Goal: Task Accomplishment & Management: Use online tool/utility

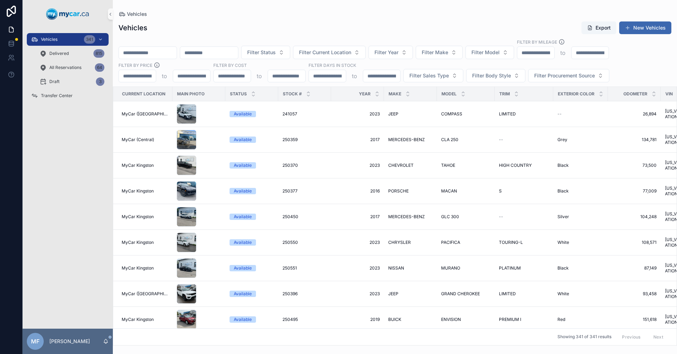
click at [238, 54] on input "scrollable content" at bounding box center [209, 53] width 58 height 10
click at [238, 53] on input "scrollable content" at bounding box center [209, 53] width 58 height 10
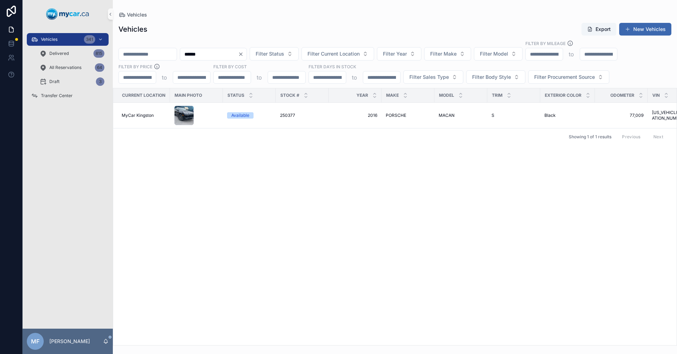
type input "******"
click at [286, 204] on div "Current Location Main Photo Status Stock # Year Make Model Trim Exterior Color …" at bounding box center [394, 216] width 563 height 257
click at [42, 36] on div "Vehicles 341" at bounding box center [67, 39] width 73 height 11
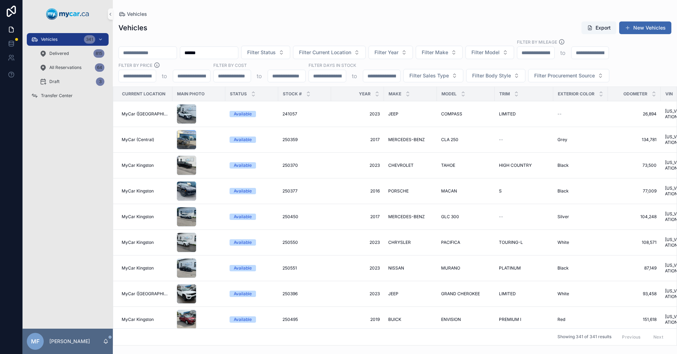
drag, startPoint x: 230, startPoint y: 53, endPoint x: 71, endPoint y: 61, distance: 159.5
click at [71, 61] on div "Vehicles 341 Delivered 815 All Reservations 64 Draft 3 Transfer Center MF [PERS…" at bounding box center [350, 177] width 654 height 354
click at [164, 55] on input "scrollable content" at bounding box center [148, 53] width 58 height 10
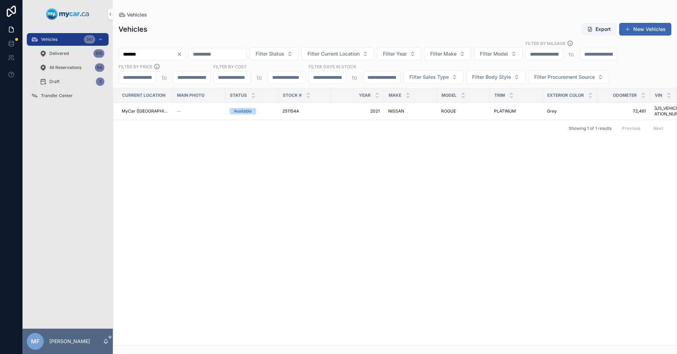
type input "*******"
drag, startPoint x: 505, startPoint y: 191, endPoint x: 380, endPoint y: 141, distance: 134.9
click at [505, 191] on div "Current Location Main Photo Status Stock # Year Make Model Trim Exterior Color …" at bounding box center [394, 216] width 563 height 257
click at [291, 110] on span "251154A" at bounding box center [290, 112] width 17 height 6
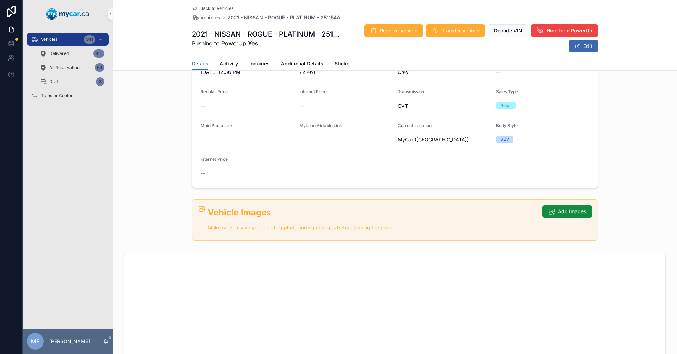
scroll to position [176, 0]
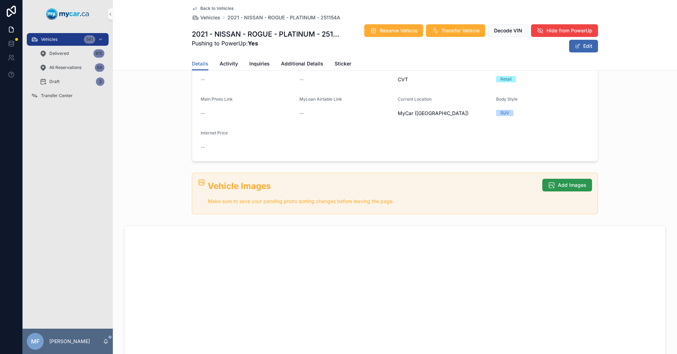
click at [557, 183] on span "Add Images" at bounding box center [571, 185] width 29 height 7
click at [555, 186] on button "Add Images" at bounding box center [567, 185] width 50 height 13
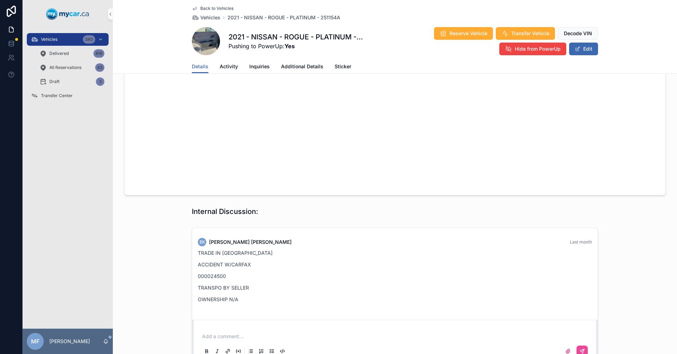
scroll to position [345, 0]
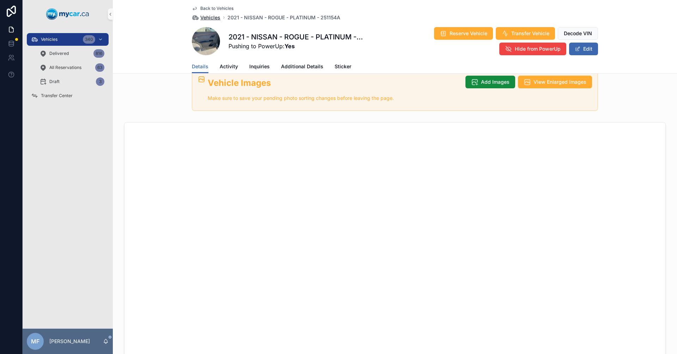
click at [209, 17] on span "Vehicles" at bounding box center [210, 17] width 20 height 7
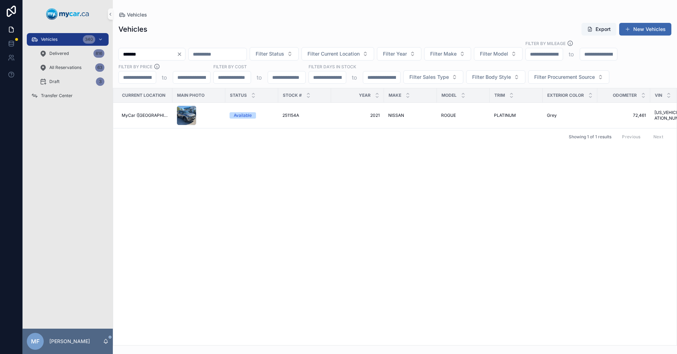
drag, startPoint x: 157, startPoint y: 56, endPoint x: 113, endPoint y: 59, distance: 43.8
click at [122, 58] on input "*******" at bounding box center [148, 54] width 58 height 10
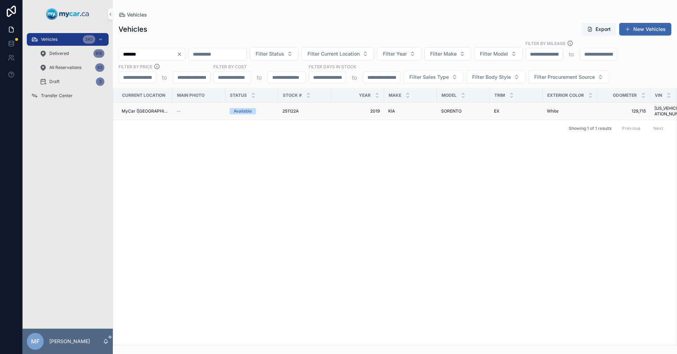
type input "*******"
click at [294, 109] on span "251122A" at bounding box center [290, 112] width 16 height 6
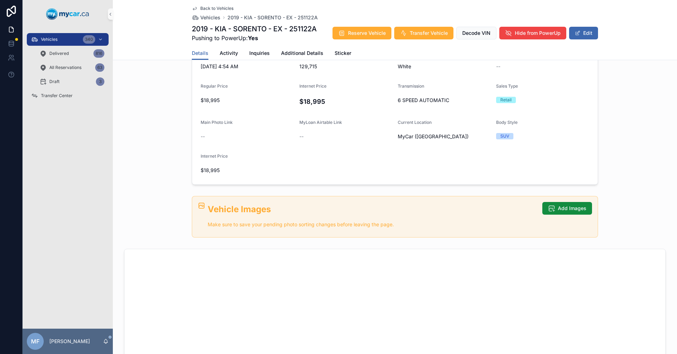
scroll to position [282, 0]
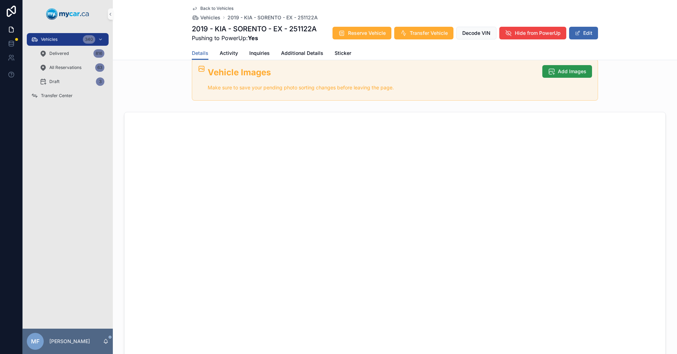
click at [569, 67] on button "Add Images" at bounding box center [567, 71] width 50 height 13
click at [573, 71] on span "Add Images" at bounding box center [571, 71] width 29 height 7
click at [566, 72] on span "Add Images" at bounding box center [571, 71] width 29 height 7
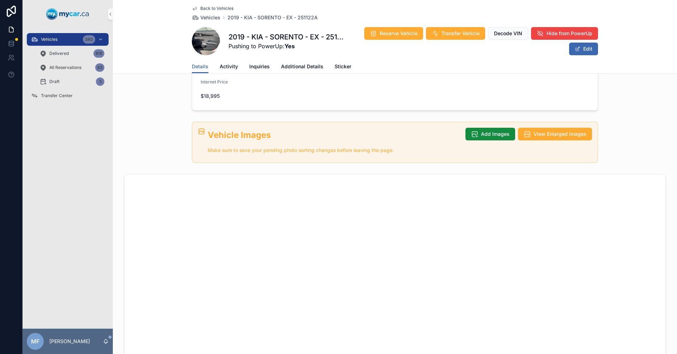
scroll to position [13, 0]
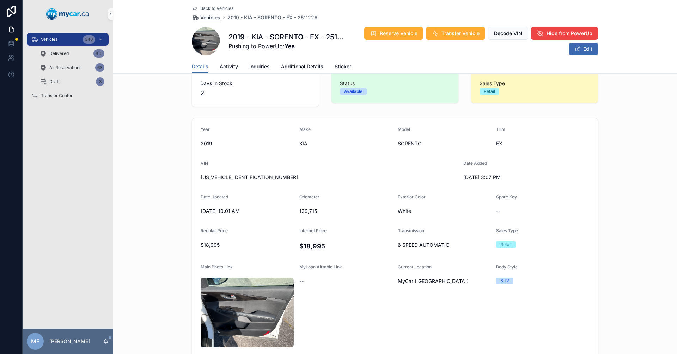
click at [207, 19] on span "Vehicles" at bounding box center [210, 17] width 20 height 7
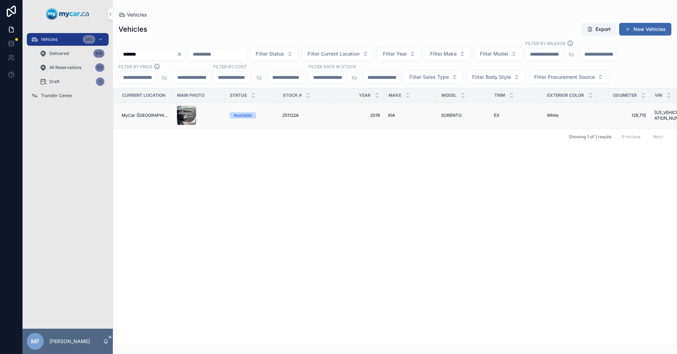
click at [319, 120] on td "251122A 251122A" at bounding box center [304, 116] width 53 height 26
click at [288, 116] on span "251122A" at bounding box center [290, 116] width 16 height 6
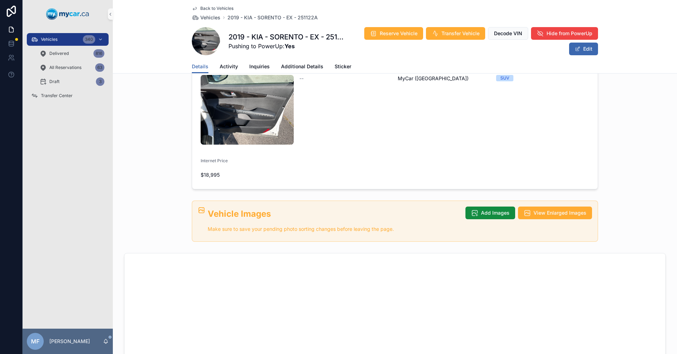
scroll to position [206, 0]
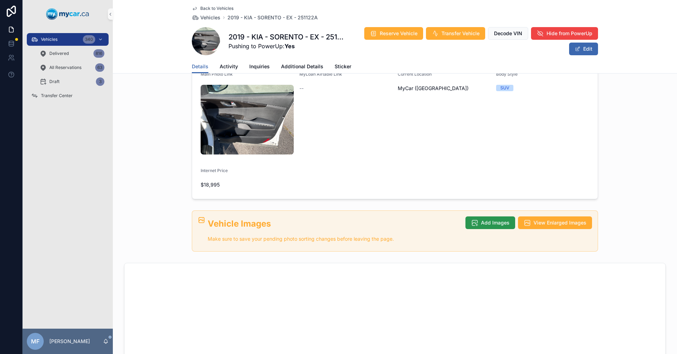
click at [477, 217] on button "Add Images" at bounding box center [490, 223] width 50 height 13
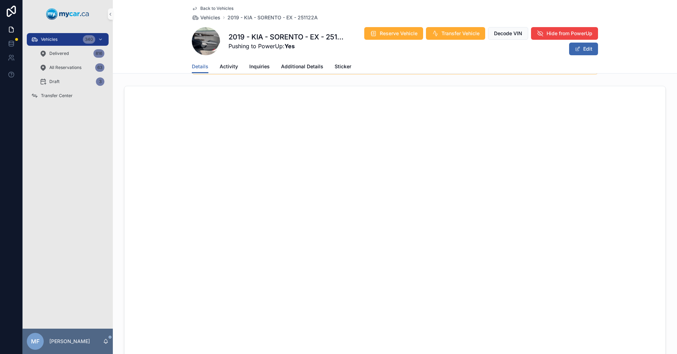
scroll to position [388, 0]
click at [95, 235] on div "Vehicles 340 Delivered 816 All Reservations 63 Draft 3 Transfer Center" at bounding box center [68, 178] width 90 height 301
click at [49, 245] on div "Vehicles 341 Delivered 816 All Reservations 63 Draft 4 Transfer Center" at bounding box center [68, 178] width 90 height 301
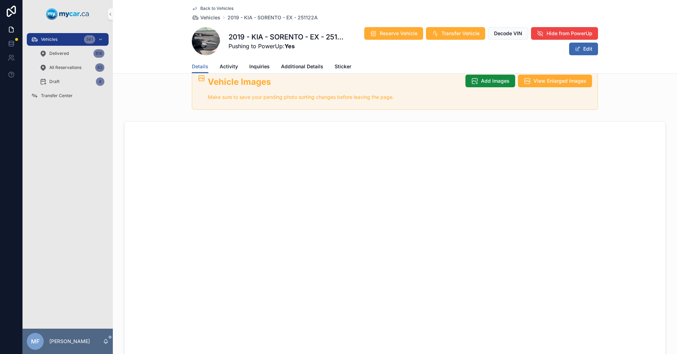
scroll to position [282, 0]
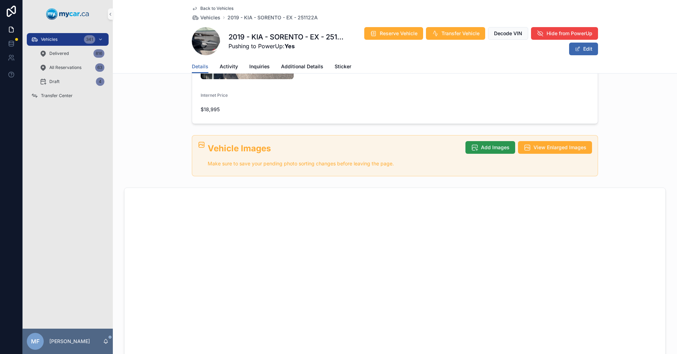
click at [493, 141] on button "Add Images" at bounding box center [490, 147] width 50 height 13
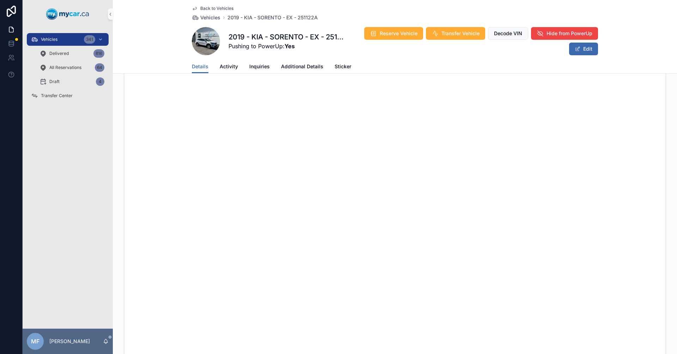
scroll to position [247, 0]
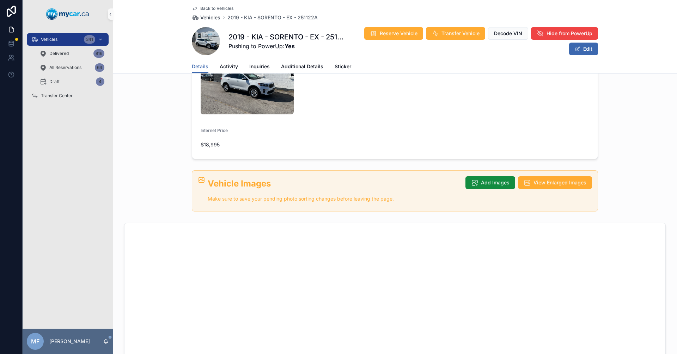
click at [207, 17] on span "Vehicles" at bounding box center [210, 17] width 20 height 7
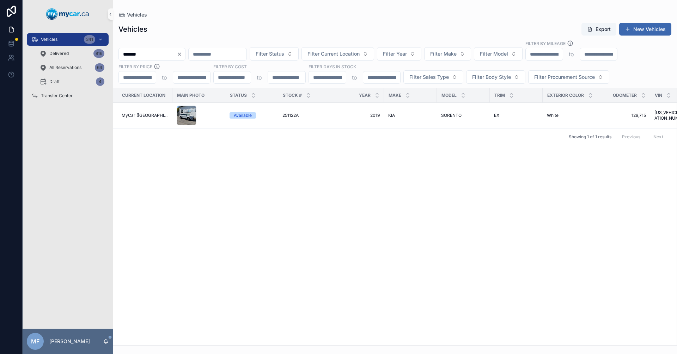
drag, startPoint x: 173, startPoint y: 52, endPoint x: 141, endPoint y: 54, distance: 31.5
click at [141, 54] on input "*******" at bounding box center [148, 54] width 58 height 10
type input "*"
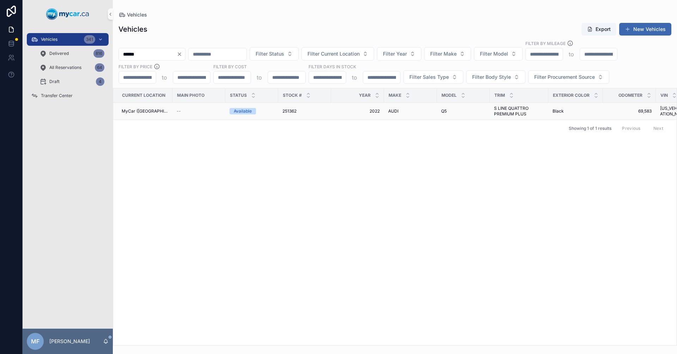
type input "******"
click at [286, 109] on span "251362" at bounding box center [289, 112] width 14 height 6
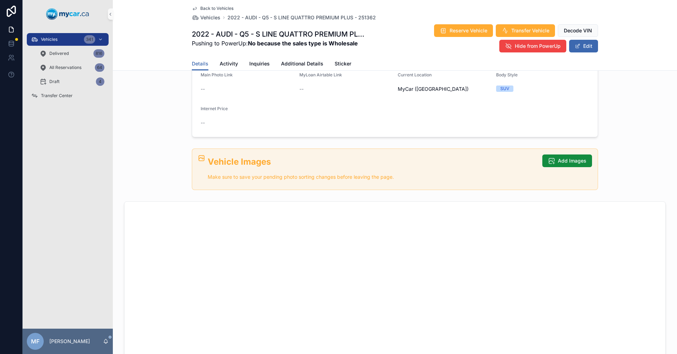
scroll to position [211, 0]
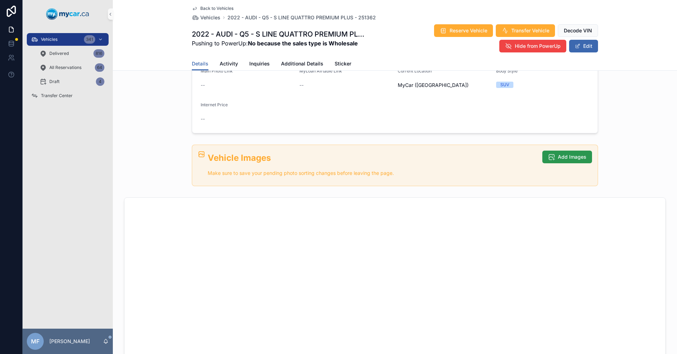
click at [577, 155] on span "Add Images" at bounding box center [571, 157] width 29 height 7
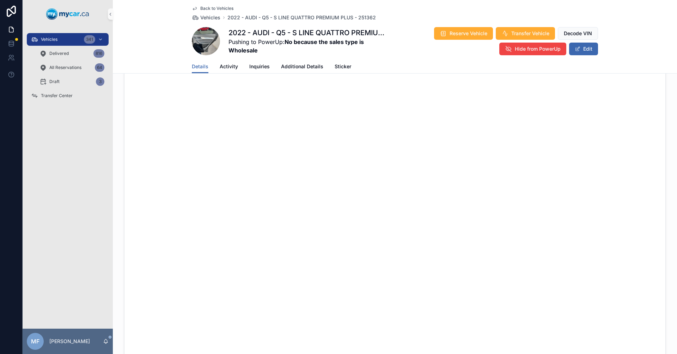
scroll to position [214, 0]
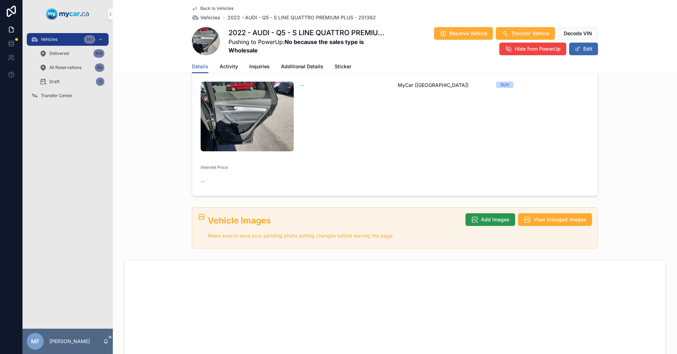
click at [489, 214] on button "Add Images" at bounding box center [490, 220] width 50 height 13
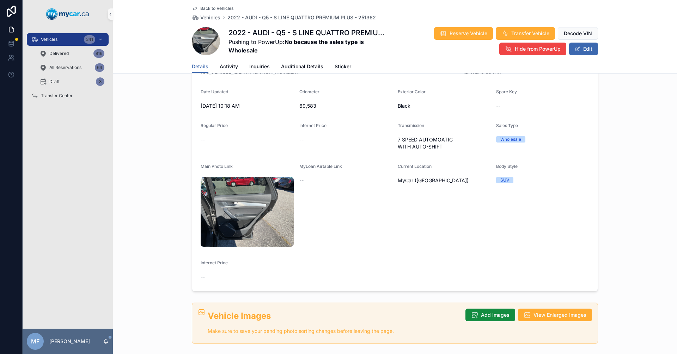
scroll to position [0, 0]
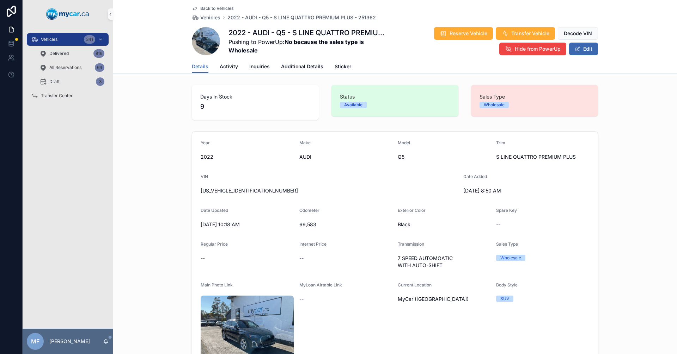
click at [151, 161] on div "Year [DATE] Make AUDI Model Q5 Trim S LINE QUATTRO PREMIUM PLUS VIN [US_VEHICLE…" at bounding box center [395, 271] width 564 height 285
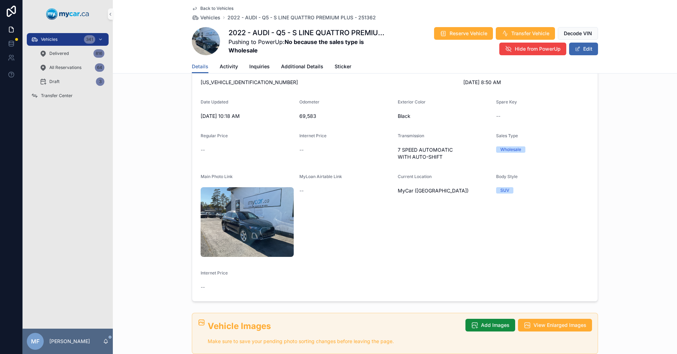
scroll to position [352, 0]
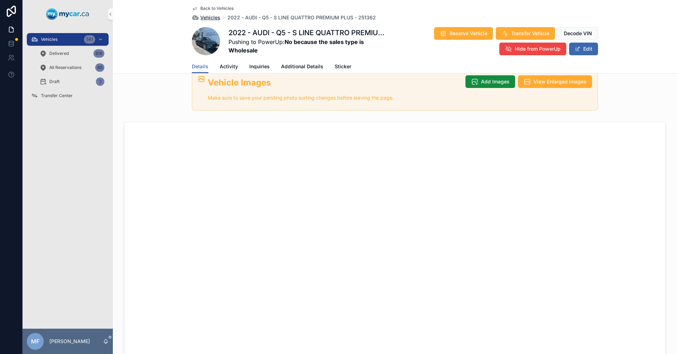
click at [206, 17] on span "Vehicles" at bounding box center [210, 17] width 20 height 7
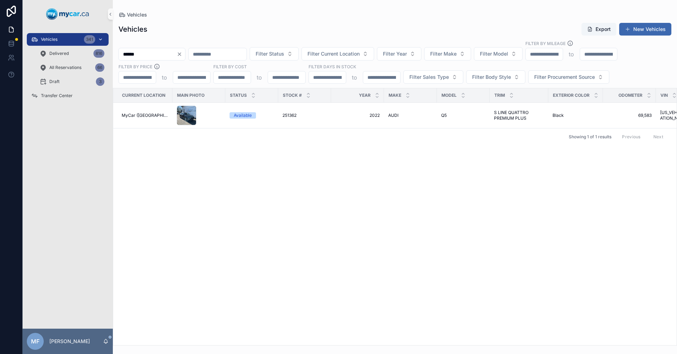
click at [56, 41] on span "Vehicles" at bounding box center [49, 40] width 17 height 6
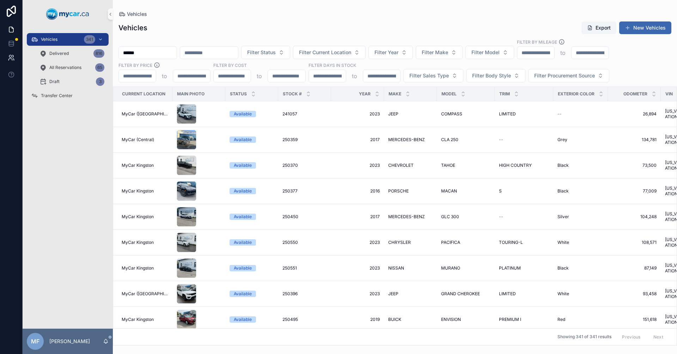
drag, startPoint x: 156, startPoint y: 54, endPoint x: 0, endPoint y: 61, distance: 156.6
click at [0, 61] on div "Vehicles 341 Delivered 816 All Reservations 65 Draft 3 Transfer Center MF [PERS…" at bounding box center [338, 177] width 677 height 354
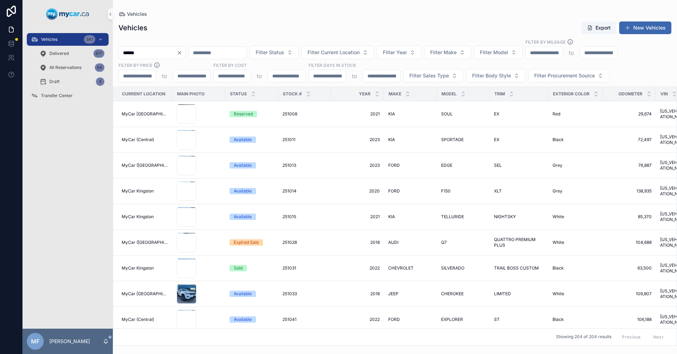
type input "******"
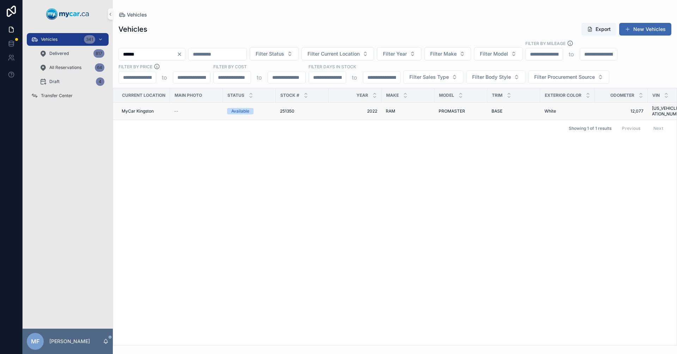
click at [385, 109] on td "RAM RAM" at bounding box center [407, 111] width 53 height 17
click at [370, 109] on span "2022" at bounding box center [355, 112] width 44 height 6
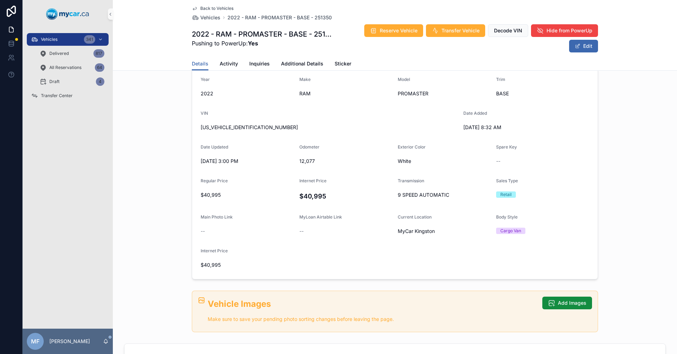
scroll to position [211, 0]
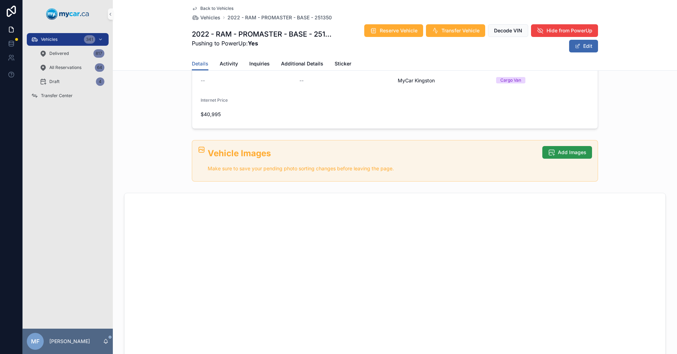
click at [572, 153] on span "Add Images" at bounding box center [571, 152] width 29 height 7
click at [565, 156] on button "Add Images" at bounding box center [567, 152] width 50 height 13
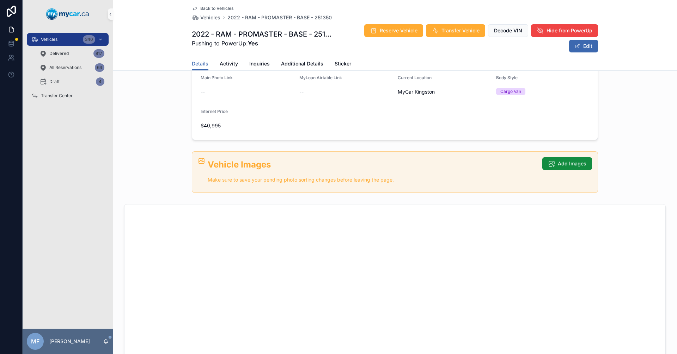
scroll to position [176, 0]
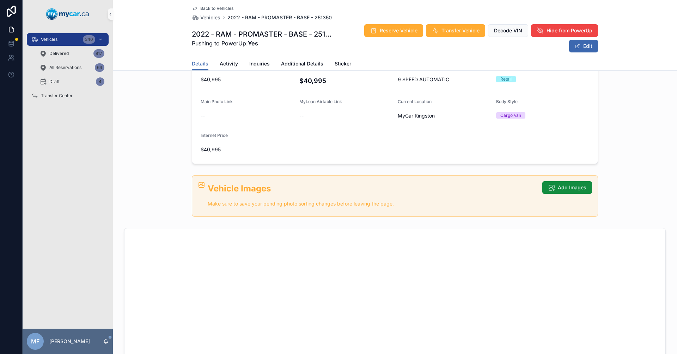
click at [298, 15] on span "2022 - RAM - PROMASTER - BASE - 251350" at bounding box center [279, 17] width 104 height 7
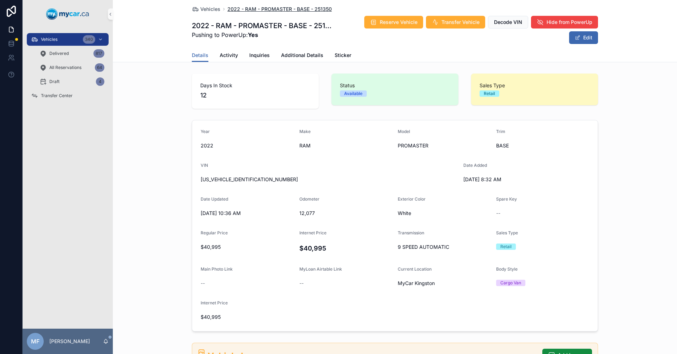
click at [261, 9] on span "2022 - RAM - PROMASTER - BASE - 251350" at bounding box center [279, 9] width 104 height 7
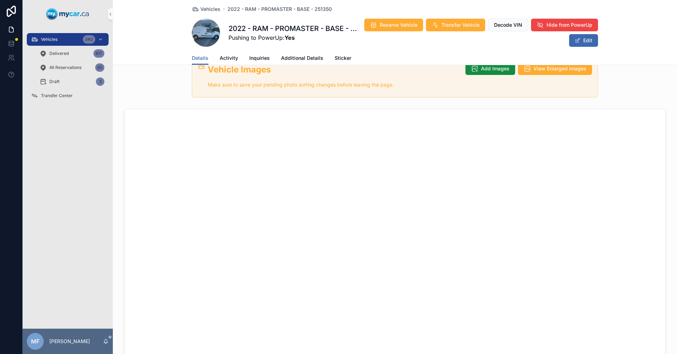
scroll to position [211, 0]
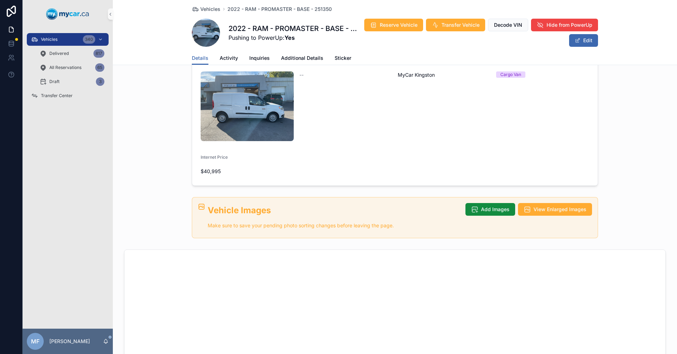
click at [394, 197] on div "Vehicle Images Make sure to save your pending photo sorting changes before leav…" at bounding box center [395, 218] width 406 height 42
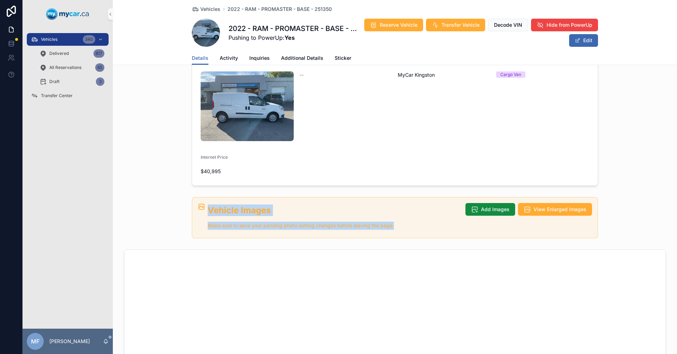
drag, startPoint x: 406, startPoint y: 165, endPoint x: 178, endPoint y: 147, distance: 229.1
click at [178, 195] on div "Vehicle Images Make sure to save your pending photo sorting changes before leav…" at bounding box center [395, 218] width 564 height 47
click at [420, 222] on p "Make sure to save your pending photo sorting changes before leaving the page." at bounding box center [334, 226] width 252 height 8
drag, startPoint x: 416, startPoint y: 164, endPoint x: 167, endPoint y: 144, distance: 249.2
click at [167, 195] on div "Vehicle Images Make sure to save your pending photo sorting changes before leav…" at bounding box center [395, 218] width 564 height 47
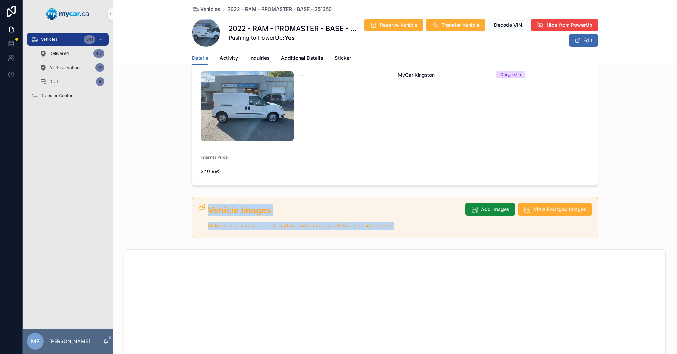
click at [293, 203] on div "Vehicle Images Make sure to save your pending photo sorting changes before leav…" at bounding box center [334, 218] width 252 height 31
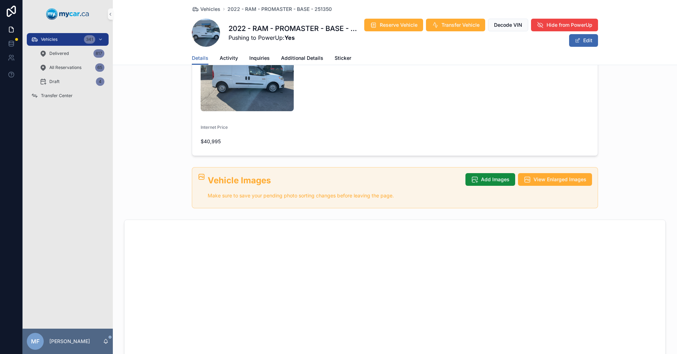
scroll to position [352, 0]
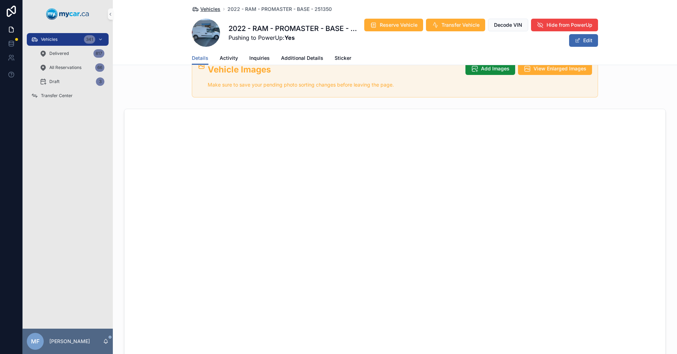
click at [208, 7] on span "Vehicles" at bounding box center [210, 9] width 20 height 7
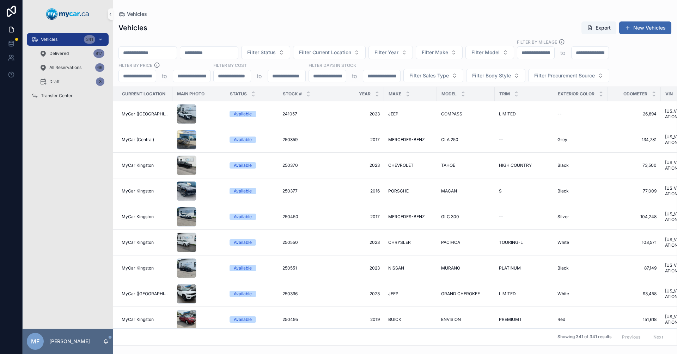
click at [62, 41] on div "Vehicles 341" at bounding box center [67, 39] width 73 height 11
click at [49, 38] on span "Vehicles" at bounding box center [49, 40] width 17 height 6
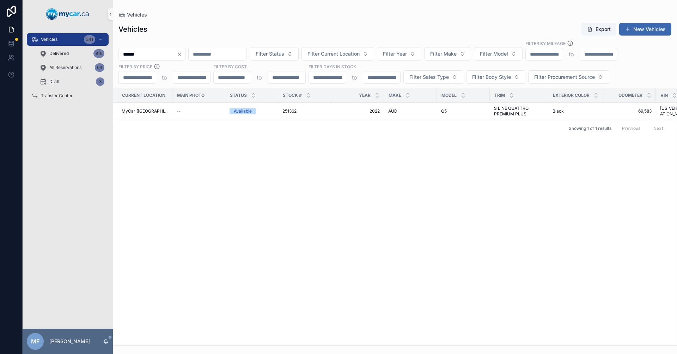
click at [281, 222] on div "Current Location Main Photo Status Stock # Year Make Model Trim Exterior Color …" at bounding box center [394, 216] width 563 height 257
click at [163, 56] on input "******" at bounding box center [148, 54] width 58 height 10
click at [185, 54] on button "Clear" at bounding box center [181, 54] width 8 height 6
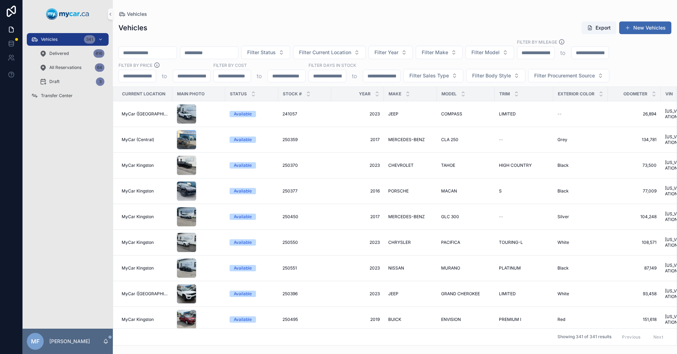
click at [155, 56] on input "scrollable content" at bounding box center [148, 53] width 58 height 10
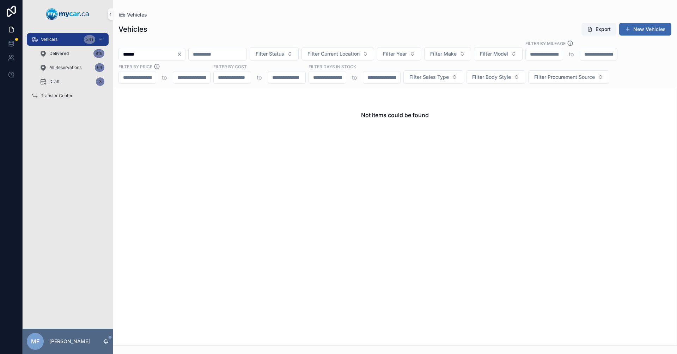
type input "******"
click at [201, 208] on div "Not items could be found" at bounding box center [395, 217] width 564 height 258
click at [182, 56] on icon "Clear" at bounding box center [180, 54] width 6 height 6
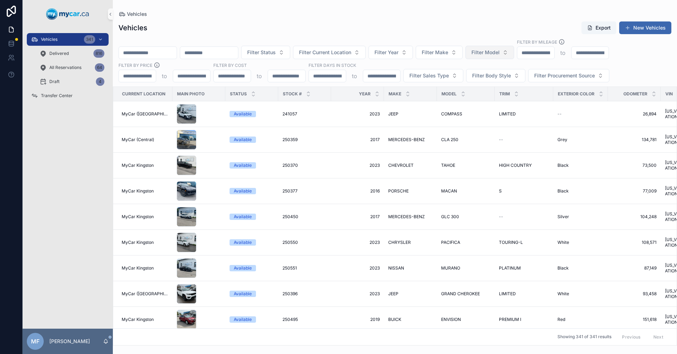
click at [499, 54] on span "Filter Model" at bounding box center [485, 52] width 28 height 7
type input "***"
click at [499, 80] on span "PROMASTER" at bounding box center [501, 81] width 31 height 7
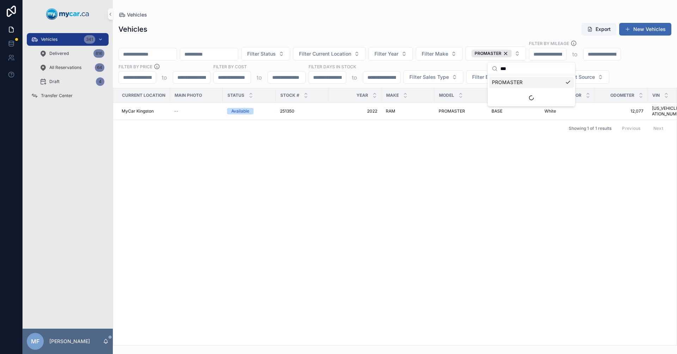
click at [356, 175] on div "Current Location Main Photo Status Stock # Year Make Model Trim Exterior Color …" at bounding box center [394, 216] width 563 height 257
